Goal: Task Accomplishment & Management: Manage account settings

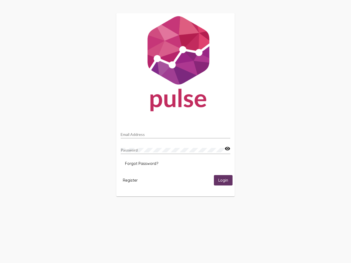
click at [175, 133] on input "Email Address" at bounding box center [176, 134] width 110 height 4
click at [227, 149] on mat-icon "visibility" at bounding box center [227, 148] width 6 height 7
click at [141, 164] on span "Forgot Password?" at bounding box center [141, 163] width 33 height 5
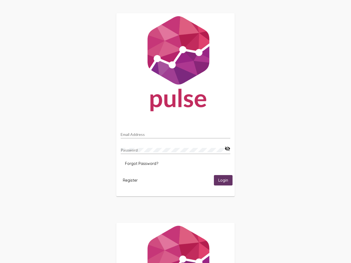
click at [130, 180] on html "Email Address Password visibility_off Forgot Password? Register Login" at bounding box center [175, 177] width 351 height 355
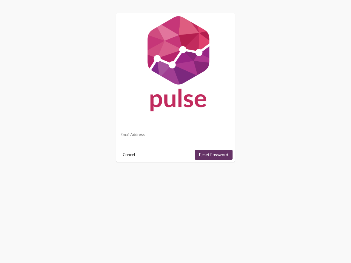
click at [223, 175] on html "Email Address Cancel Reset Password" at bounding box center [175, 87] width 351 height 175
